Goal: Information Seeking & Learning: Learn about a topic

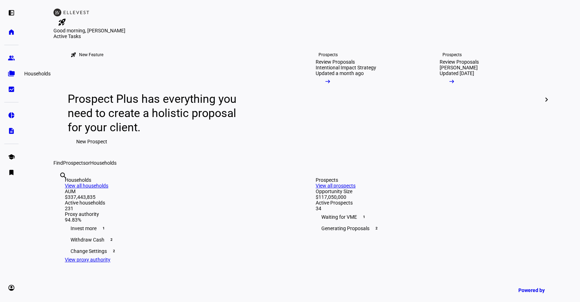
click at [11, 71] on eth-mat-symbol "folder_copy" at bounding box center [11, 73] width 7 height 7
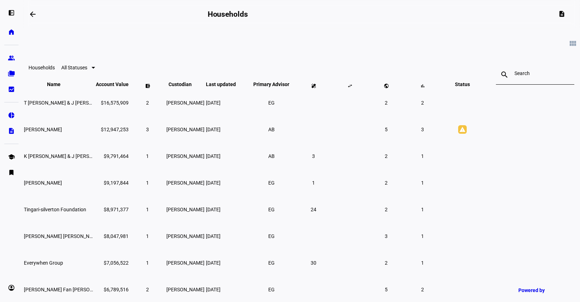
click at [514, 73] on input at bounding box center [534, 74] width 41 height 6
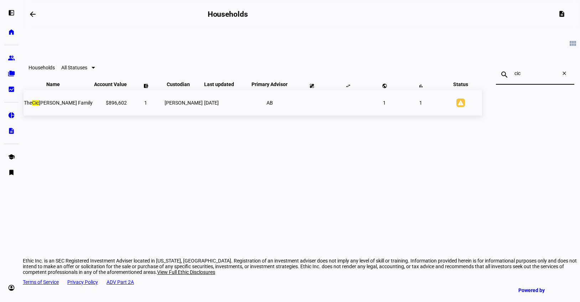
type input "cic"
click at [93, 106] on span "The Cic [PERSON_NAME] Family" at bounding box center [58, 103] width 69 height 6
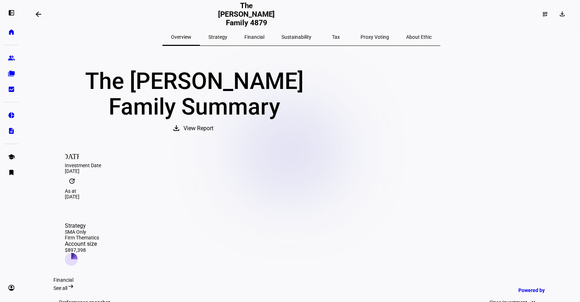
click at [285, 38] on span "Sustainability" at bounding box center [296, 37] width 30 height 5
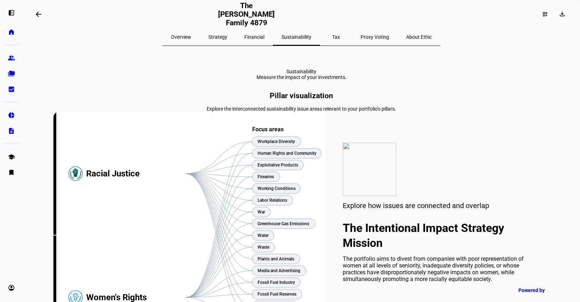
click at [191, 38] on span "Overview" at bounding box center [181, 37] width 20 height 5
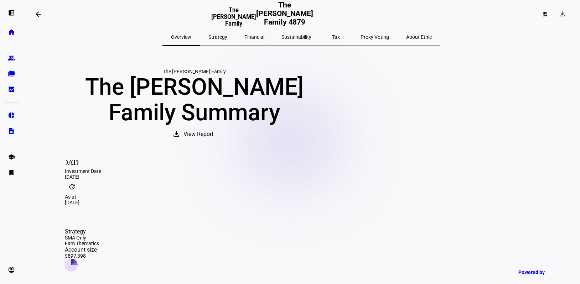
click at [299, 37] on span "Sustainability" at bounding box center [296, 37] width 30 height 5
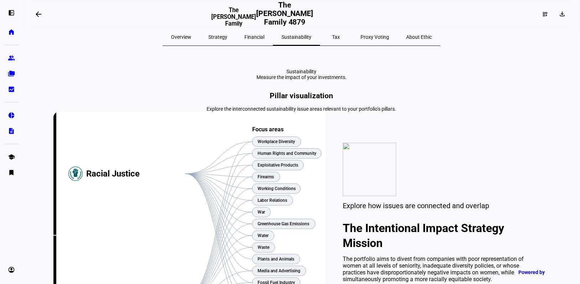
click at [38, 15] on mat-icon "arrow_backwards" at bounding box center [38, 14] width 9 height 9
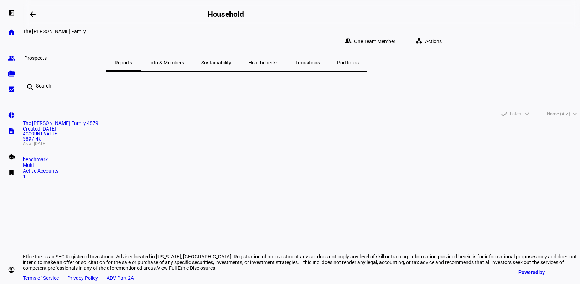
click at [12, 54] on link "group Prospects" at bounding box center [11, 58] width 14 height 14
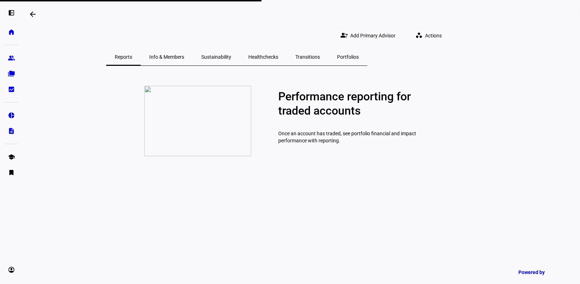
click at [184, 59] on span "Info & Members" at bounding box center [166, 56] width 35 height 5
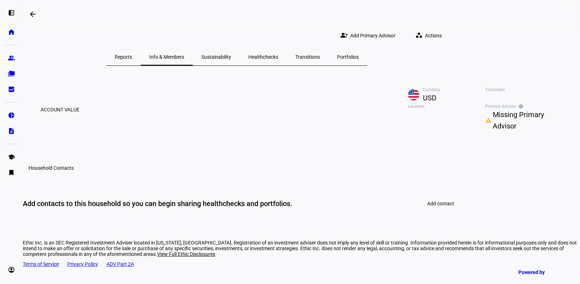
click at [132, 59] on span "Reports" at bounding box center [123, 56] width 17 height 5
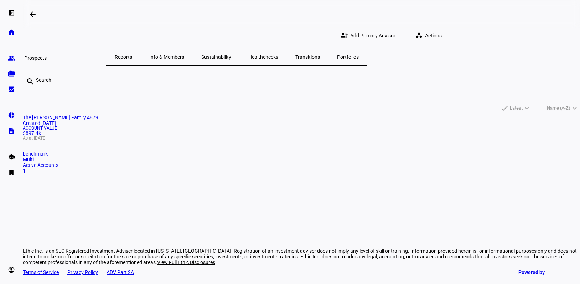
click at [10, 57] on eth-mat-symbol "group" at bounding box center [11, 57] width 7 height 7
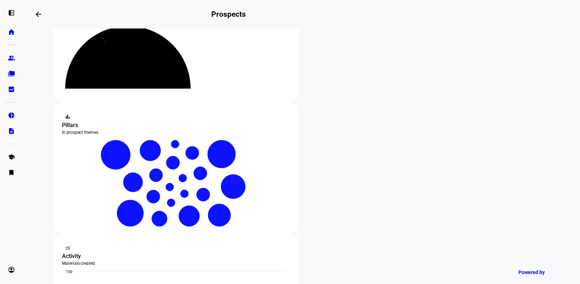
scroll to position [67, 0]
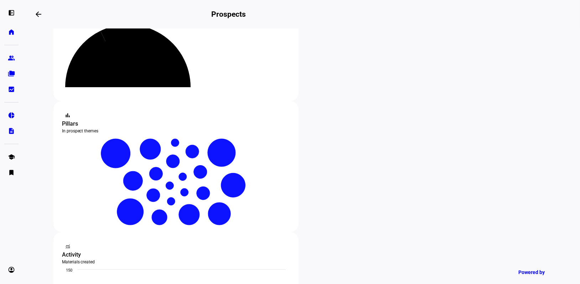
type input "cicc"
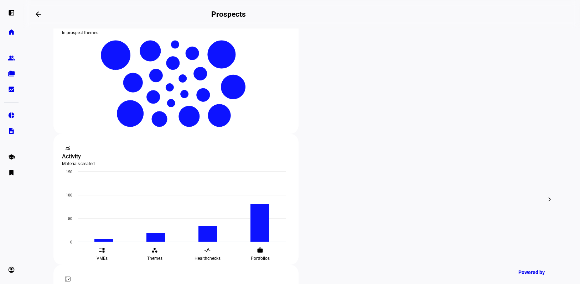
scroll to position [165, 0]
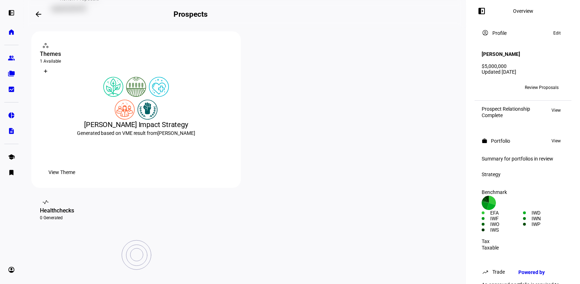
scroll to position [111, 0]
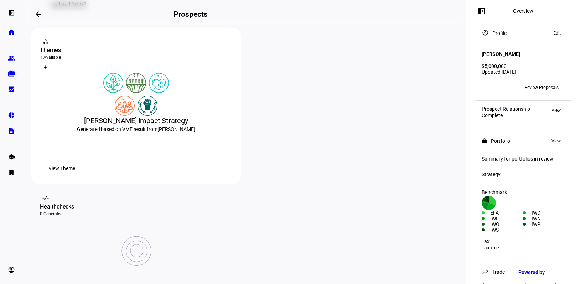
click at [75, 176] on span "View Theme" at bounding box center [61, 168] width 27 height 14
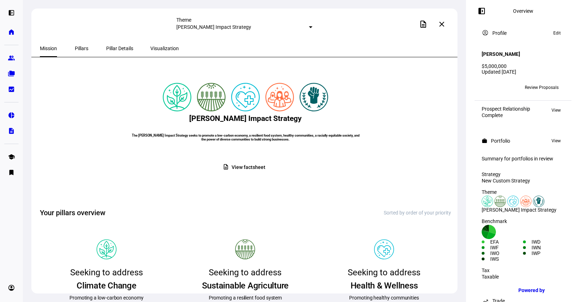
click at [82, 49] on span "Pillars" at bounding box center [82, 48] width 14 height 5
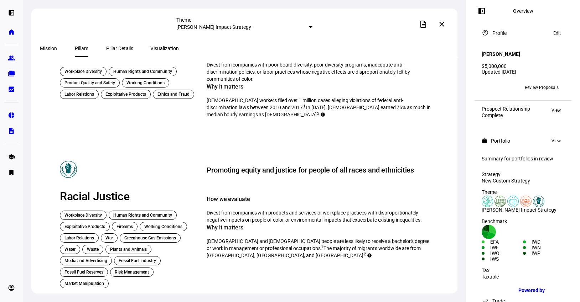
scroll to position [545, 0]
